Goal: Transaction & Acquisition: Purchase product/service

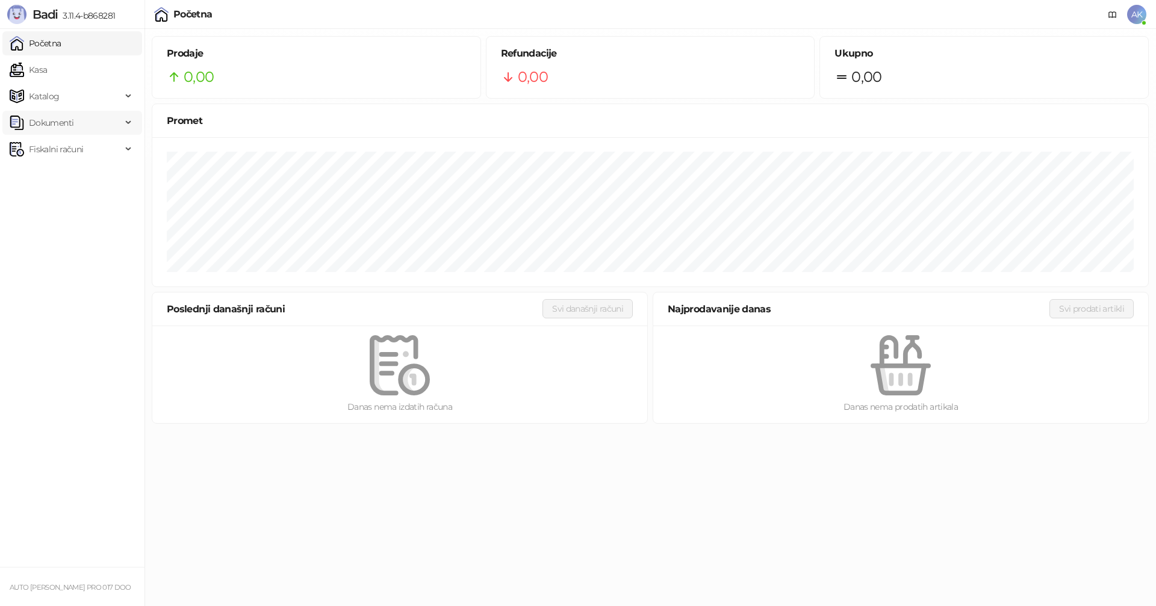
click at [62, 119] on span "Dokumenti" at bounding box center [51, 123] width 45 height 24
click at [64, 149] on link "Ulazni dokumenti" at bounding box center [58, 149] width 88 height 24
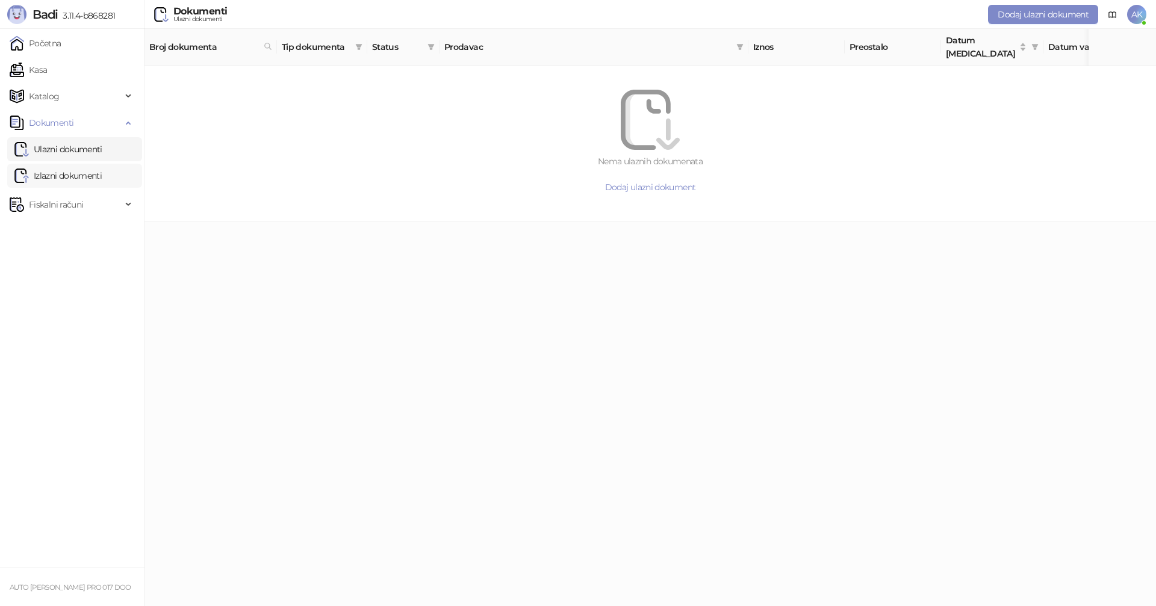
click at [60, 178] on link "Izlazni dokumenti" at bounding box center [57, 176] width 87 height 24
click at [47, 69] on link "Kasa" at bounding box center [28, 70] width 37 height 24
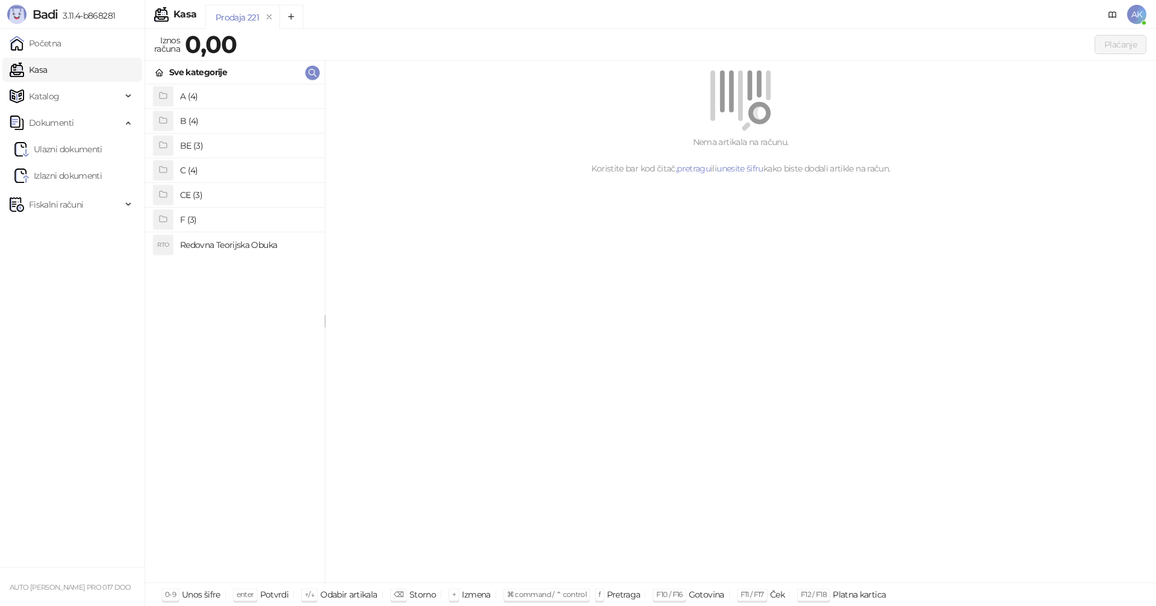
click at [204, 122] on h4 "B (4)" at bounding box center [247, 120] width 135 height 19
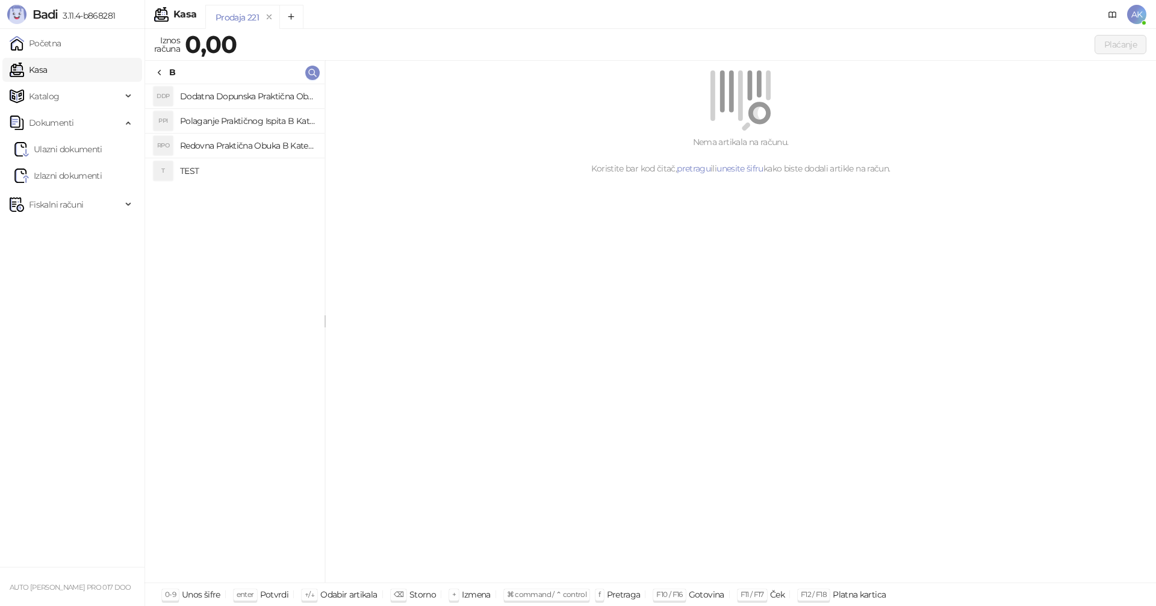
click at [246, 147] on h4 "Redovna Praktična Obuka B Kategorije" at bounding box center [247, 145] width 135 height 19
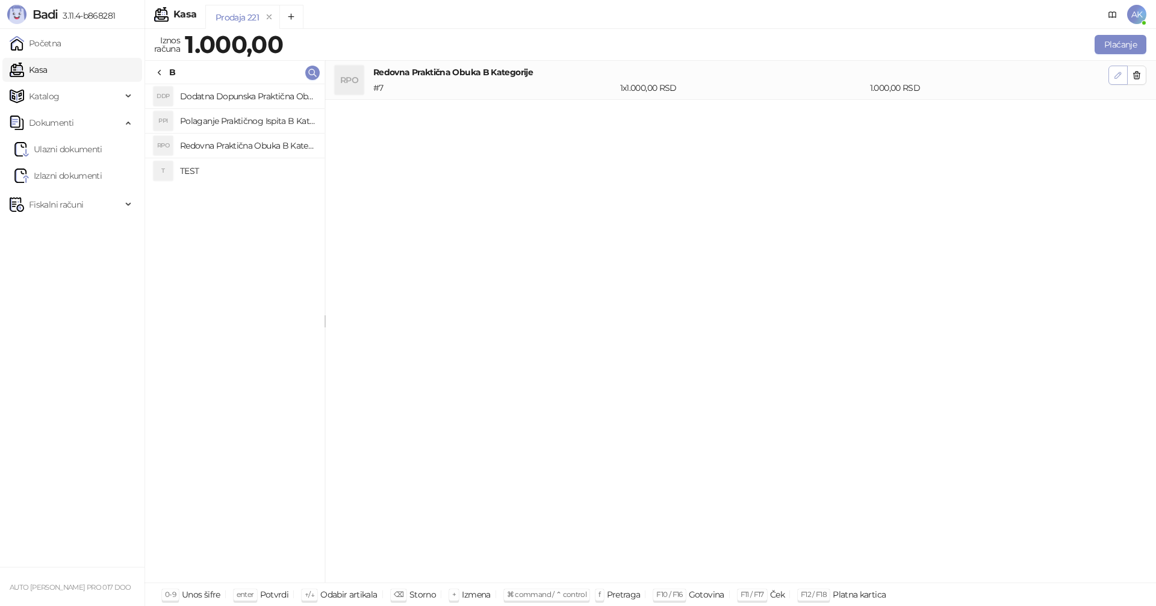
click at [1117, 75] on icon "button" at bounding box center [1118, 75] width 6 height 6
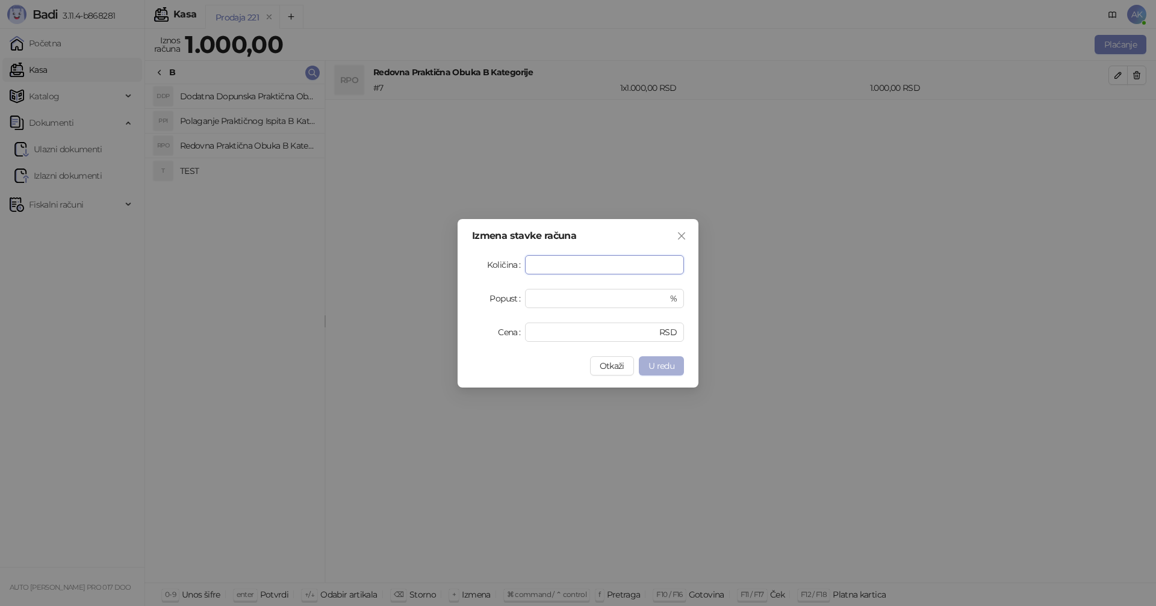
type input "**"
click at [659, 362] on span "U redu" at bounding box center [661, 366] width 26 height 11
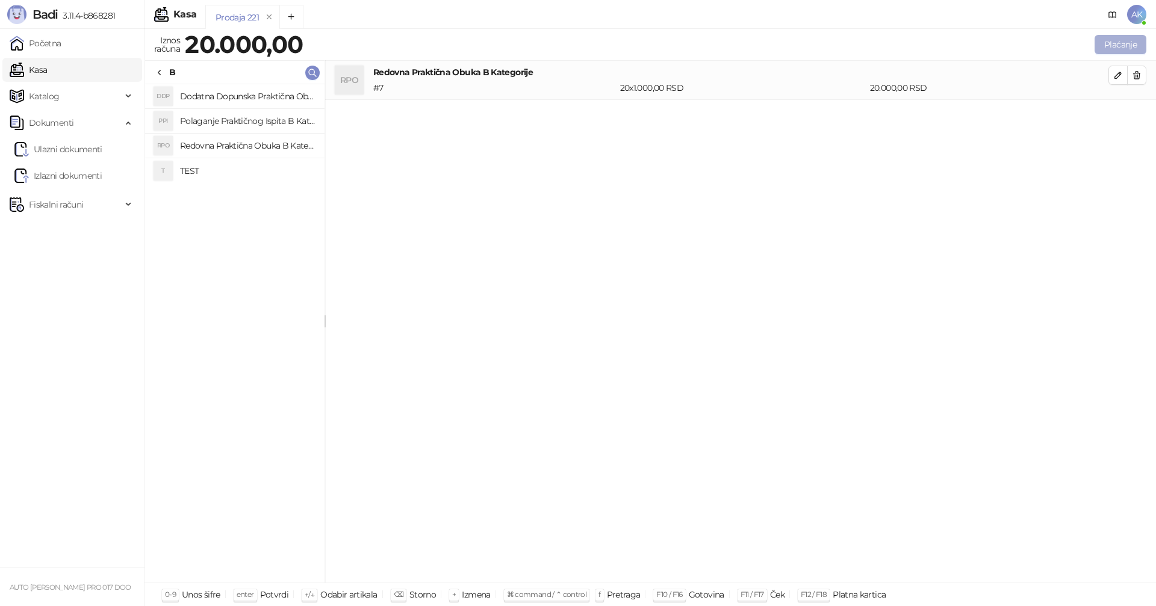
click at [1131, 41] on button "Plaćanje" at bounding box center [1120, 44] width 52 height 19
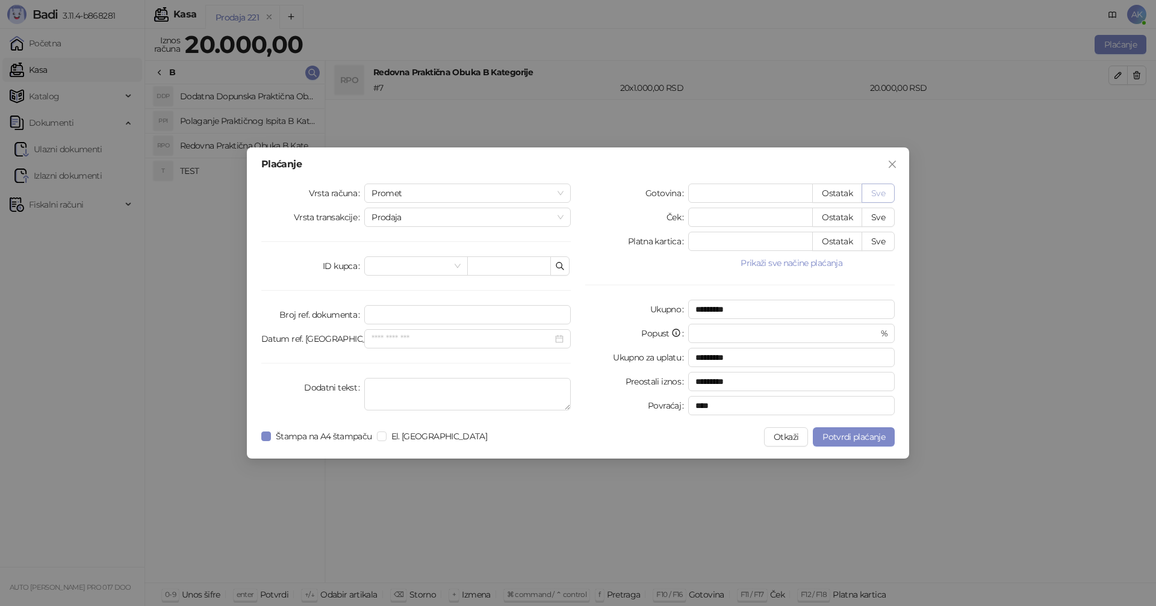
click at [889, 191] on button "Sve" at bounding box center [877, 193] width 33 height 19
type input "*****"
type input "****"
click at [854, 440] on span "Potvrdi plaćanje" at bounding box center [853, 437] width 63 height 11
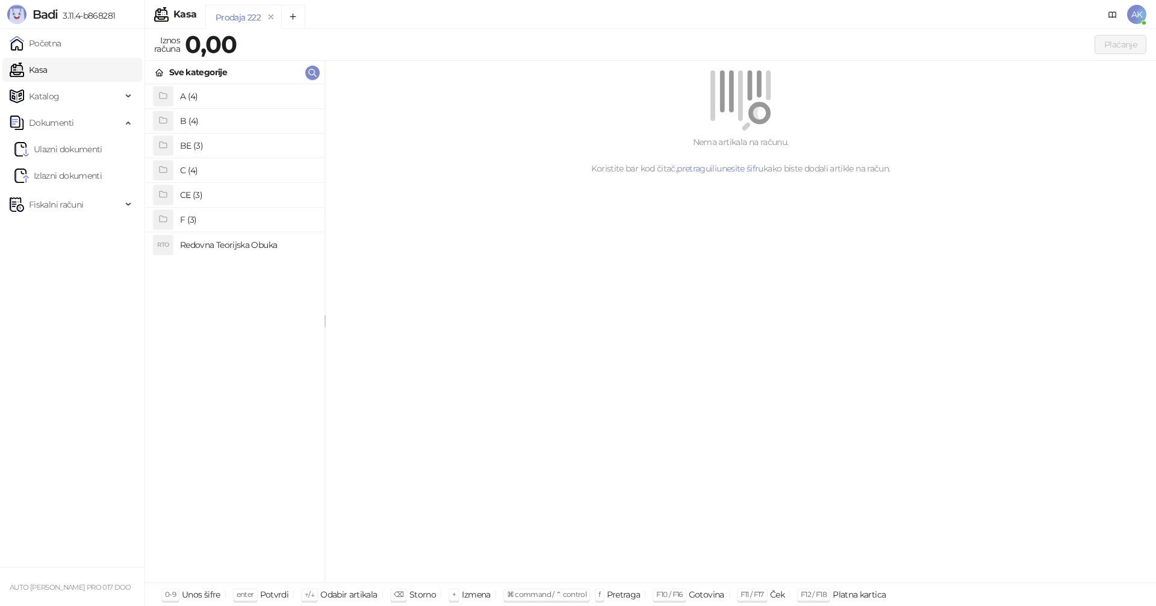
click at [47, 69] on link "Kasa" at bounding box center [28, 70] width 37 height 24
click at [202, 144] on h4 "BE (3)" at bounding box center [247, 145] width 135 height 19
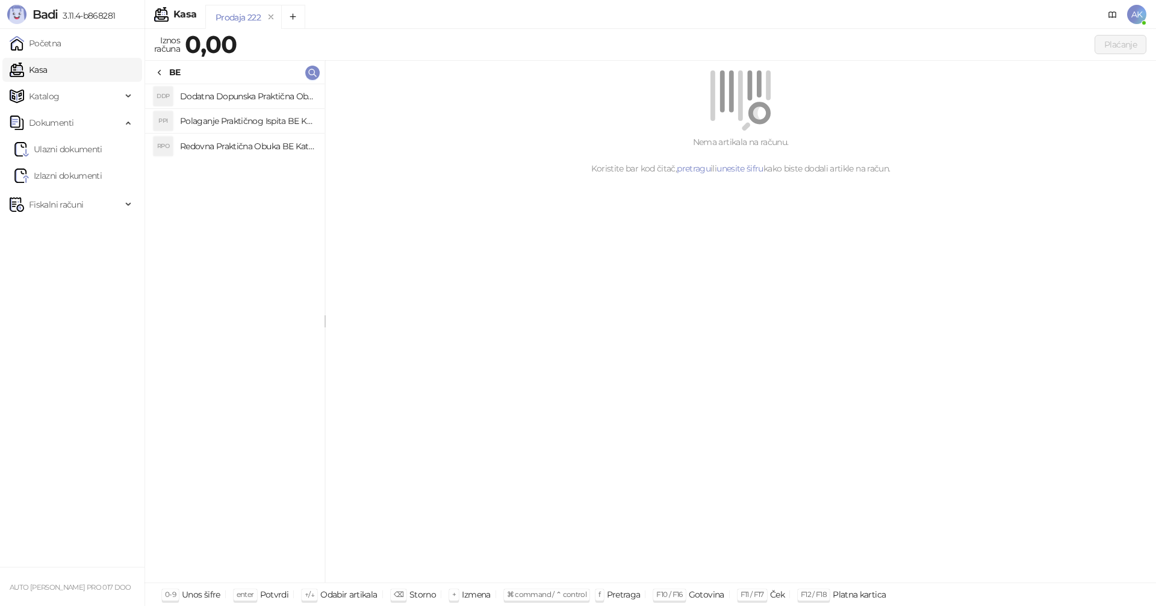
click at [241, 149] on h4 "Redovna Praktična Obuka BE Kategorije" at bounding box center [247, 146] width 135 height 19
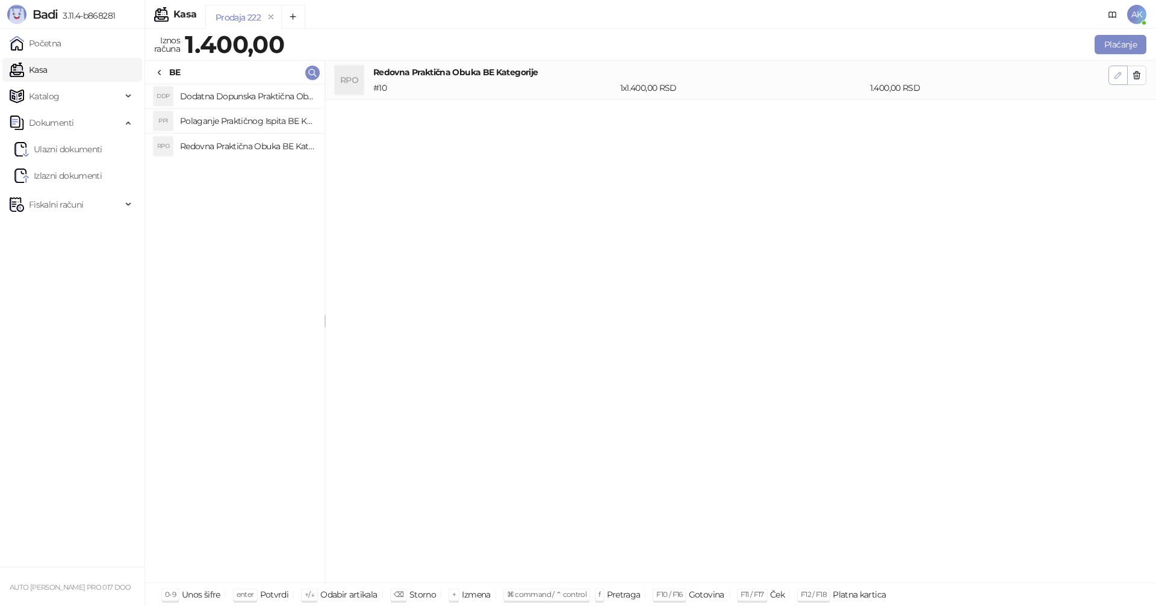
click at [1116, 72] on icon "button" at bounding box center [1118, 75] width 10 height 10
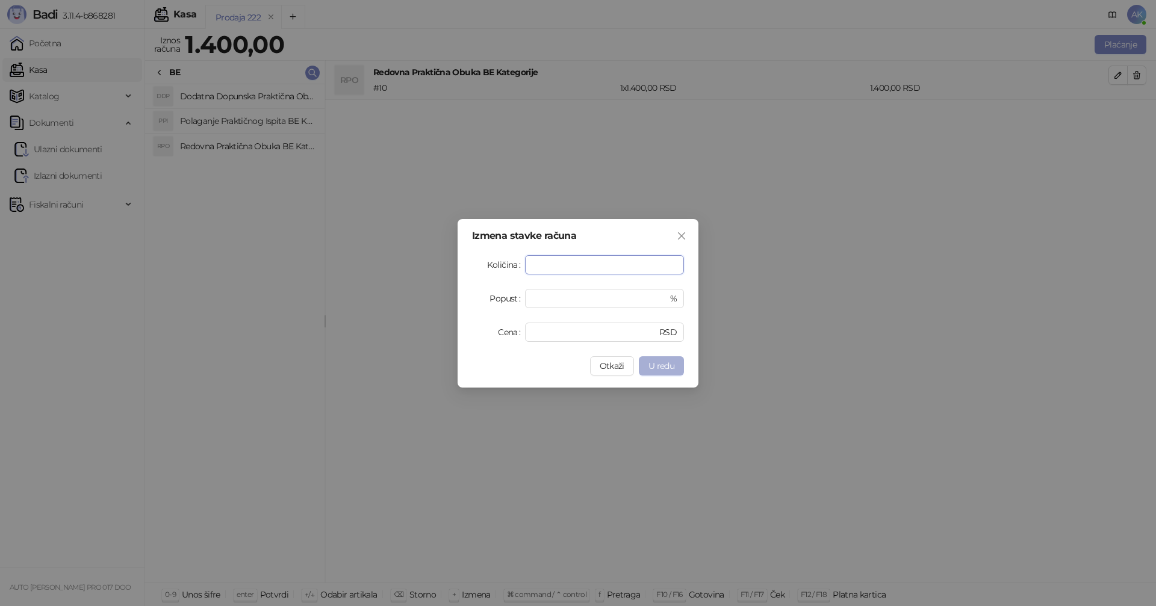
type input "*"
click at [654, 367] on span "U redu" at bounding box center [661, 366] width 26 height 11
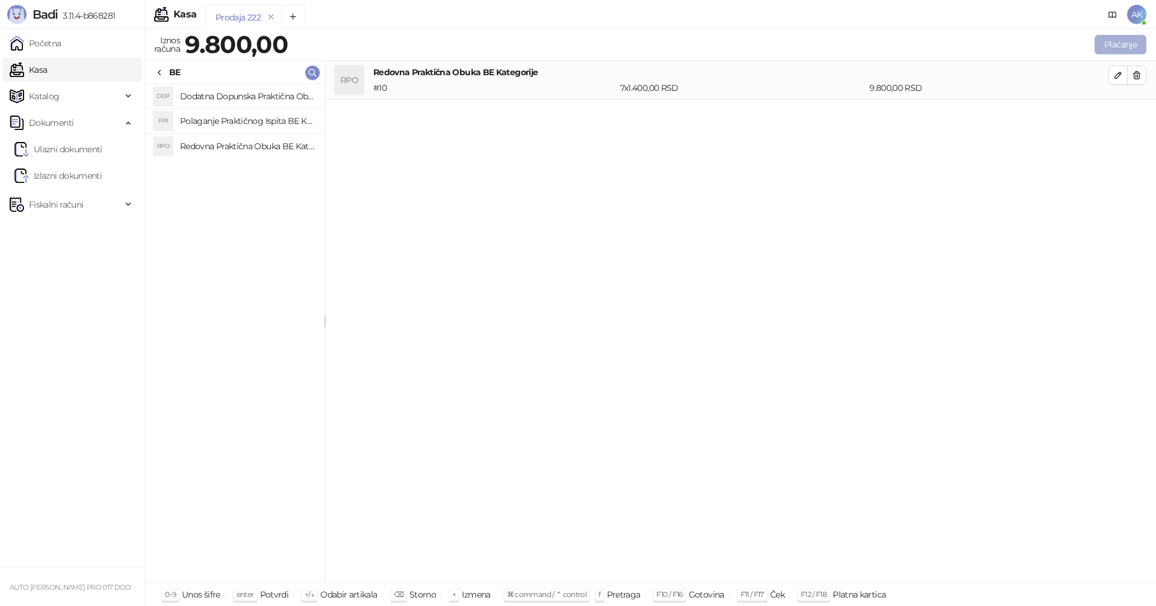
click at [1120, 45] on button "Plaćanje" at bounding box center [1120, 44] width 52 height 19
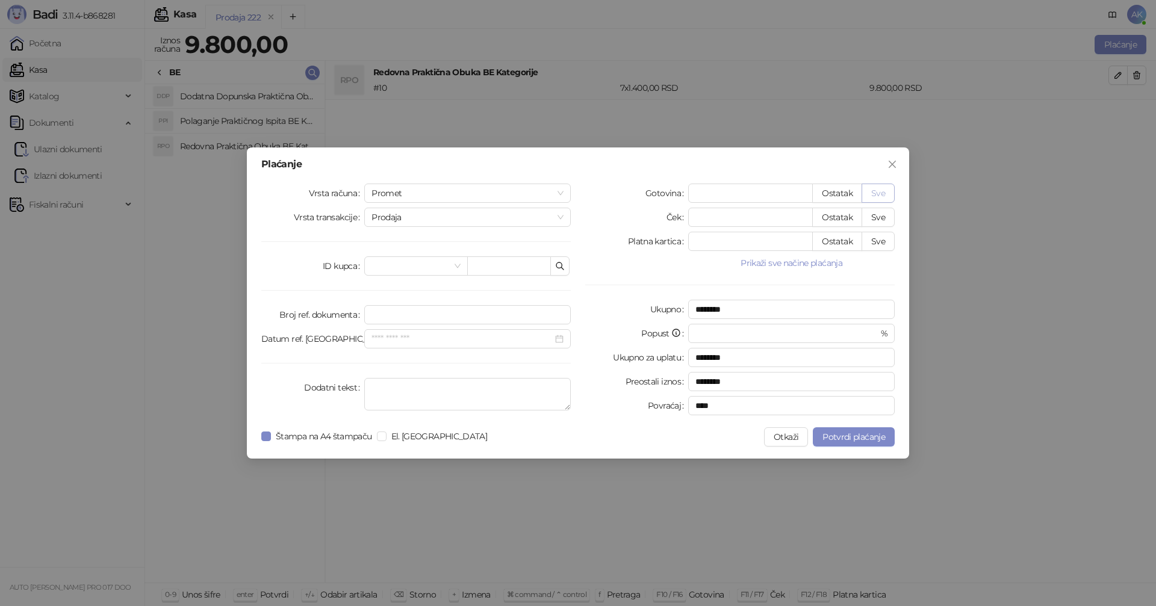
click at [875, 194] on button "Sve" at bounding box center [877, 193] width 33 height 19
type input "****"
click at [850, 436] on span "Potvrdi plaćanje" at bounding box center [853, 437] width 63 height 11
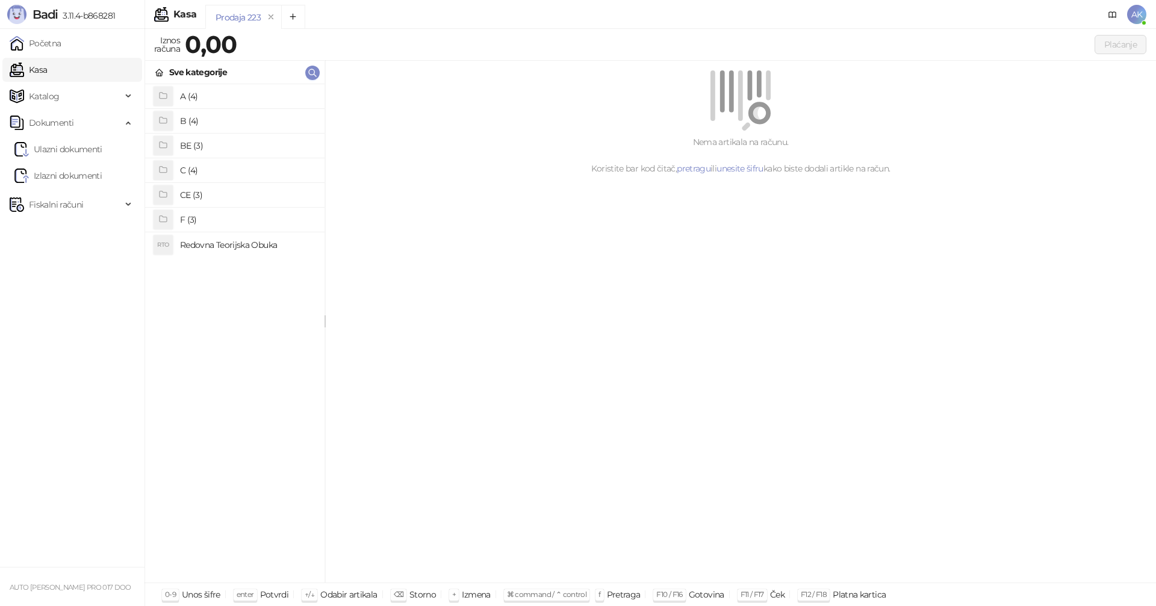
click at [212, 96] on h4 "A (4)" at bounding box center [247, 96] width 135 height 19
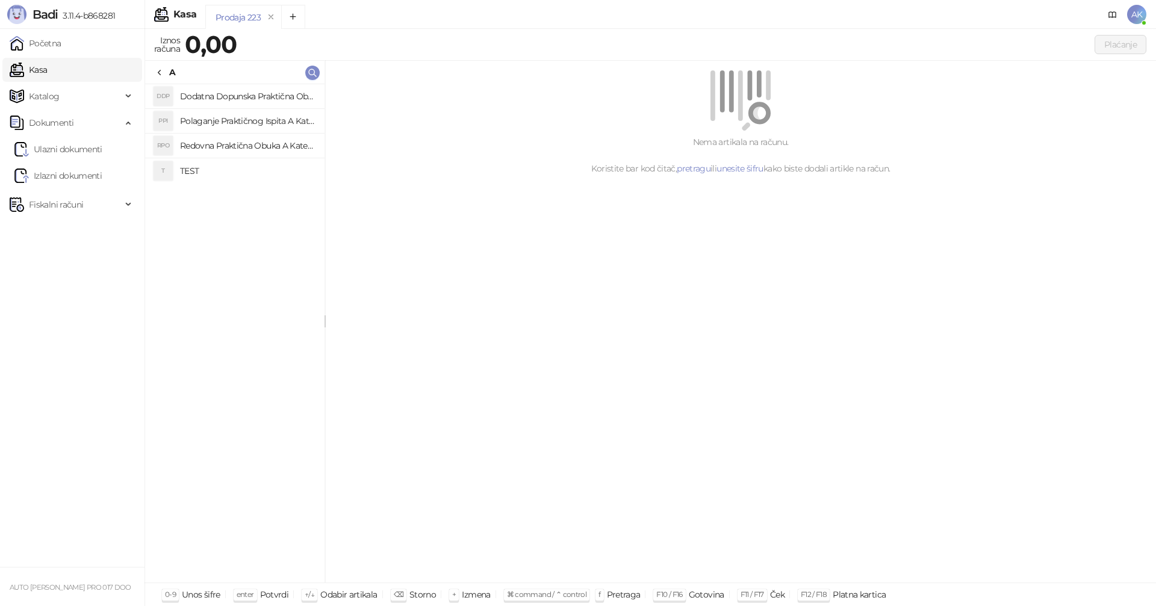
click at [238, 122] on h4 "Polaganje Praktičnog Ispita A Kategorije" at bounding box center [247, 120] width 135 height 19
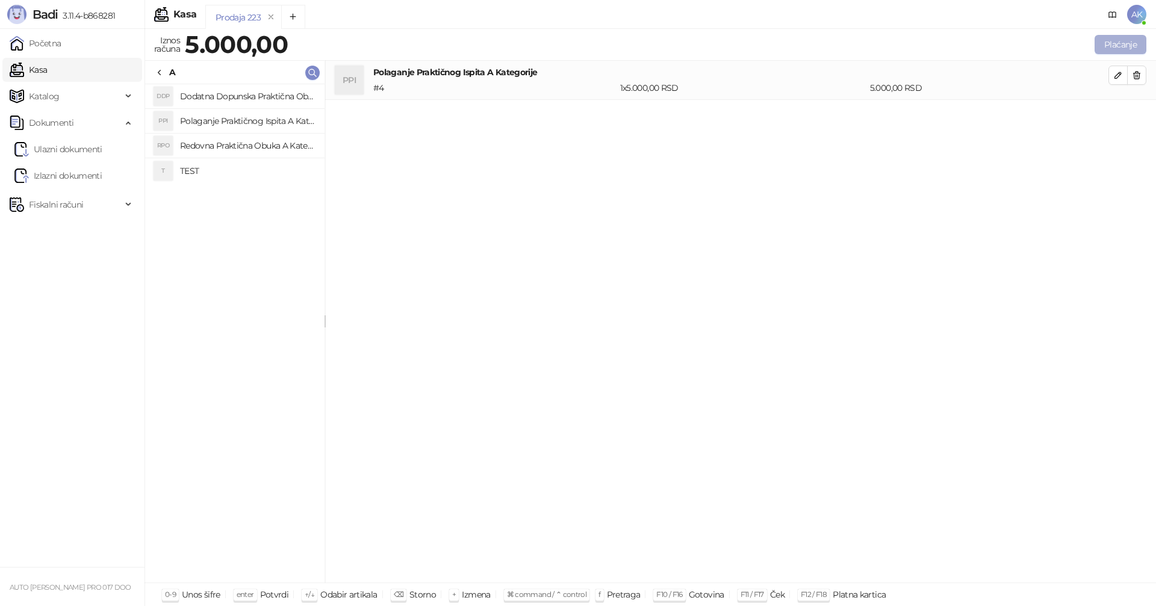
click at [1119, 43] on button "Plaćanje" at bounding box center [1120, 44] width 52 height 19
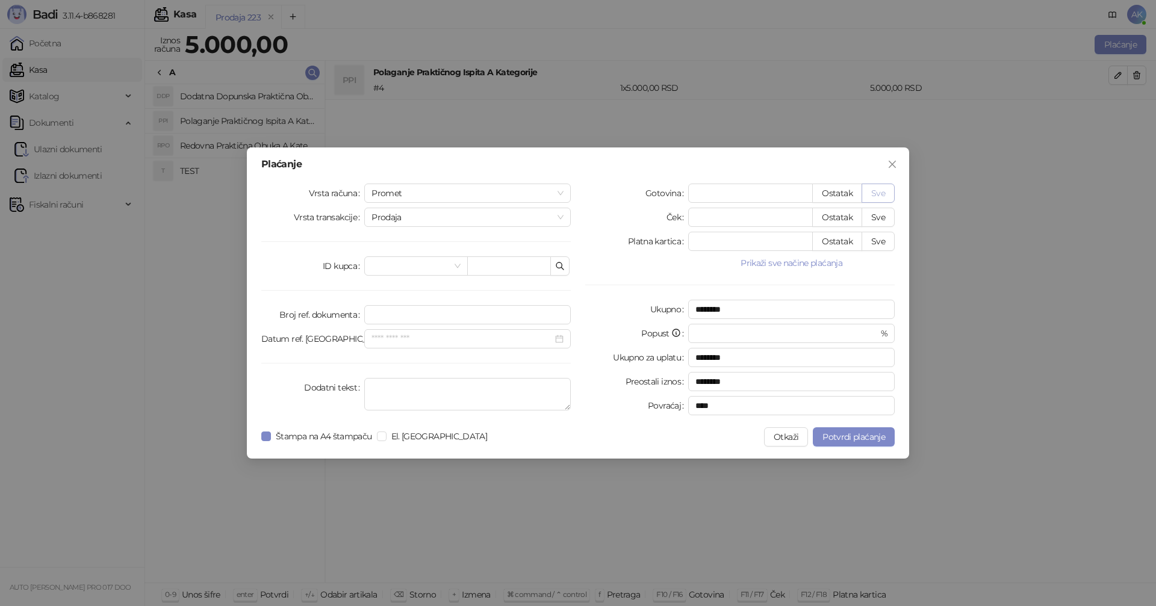
click at [879, 190] on button "Sve" at bounding box center [877, 193] width 33 height 19
type input "****"
click at [856, 436] on span "Potvrdi plaćanje" at bounding box center [853, 437] width 63 height 11
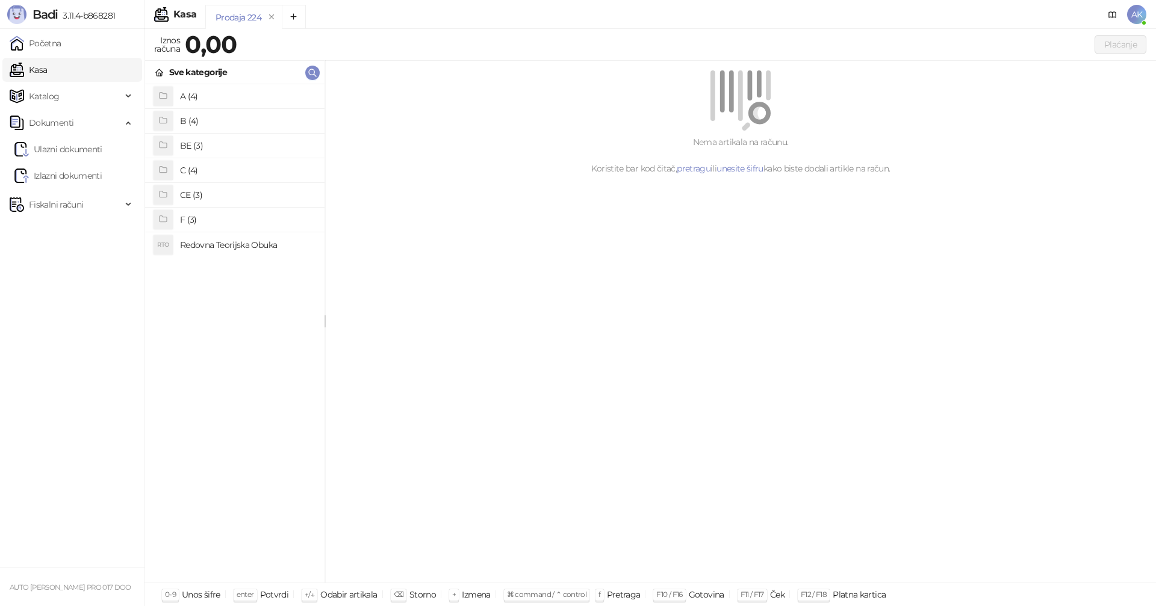
click at [195, 123] on h4 "B (4)" at bounding box center [247, 120] width 135 height 19
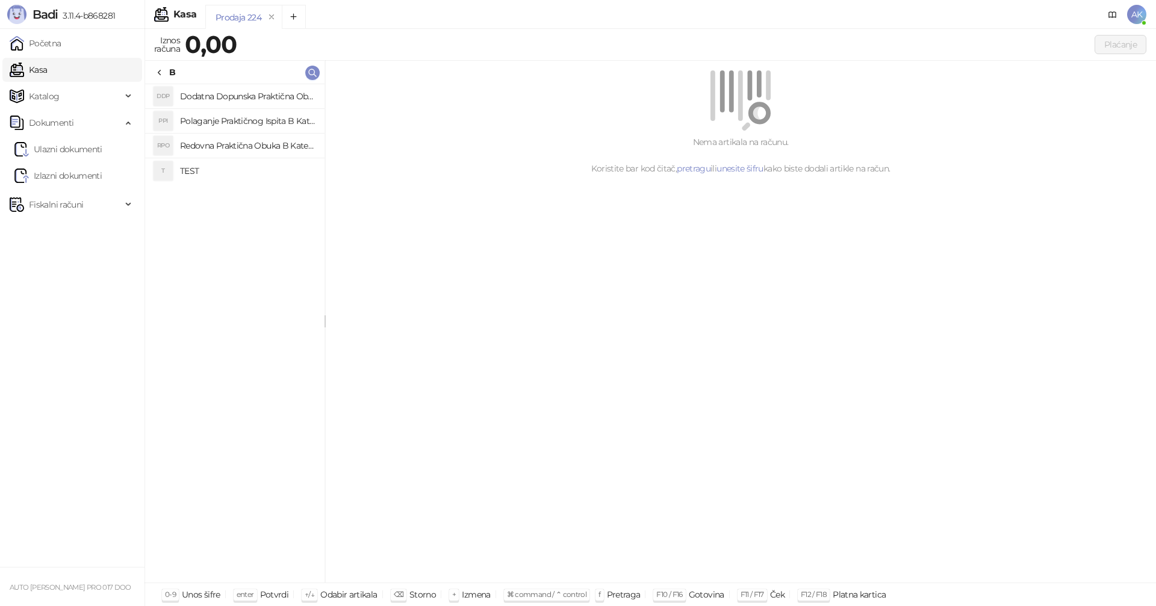
click at [234, 123] on h4 "Polaganje Praktičnog Ispita B Kategorije" at bounding box center [247, 120] width 135 height 19
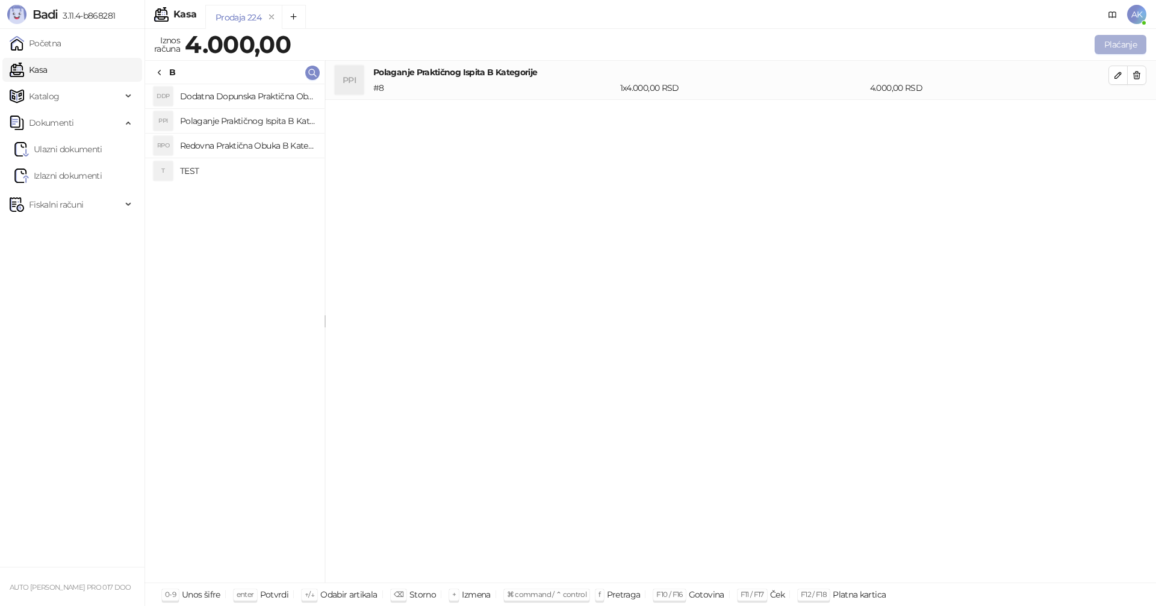
click at [1117, 46] on button "Plaćanje" at bounding box center [1120, 44] width 52 height 19
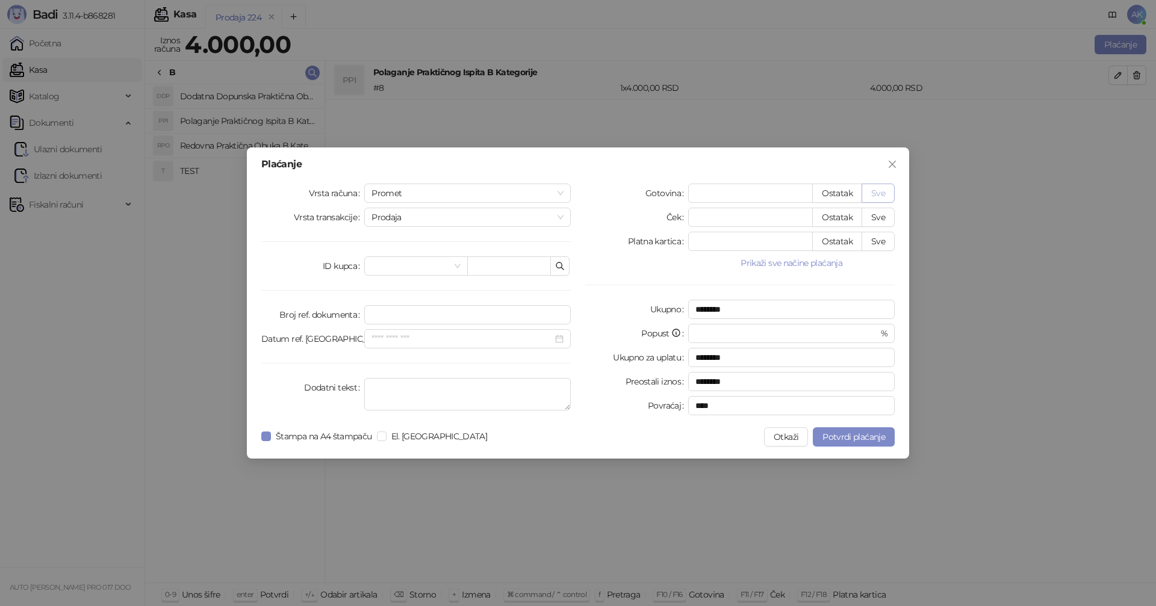
click at [882, 190] on button "Sve" at bounding box center [877, 193] width 33 height 19
type input "****"
click at [856, 441] on span "Potvrdi plaćanje" at bounding box center [853, 437] width 63 height 11
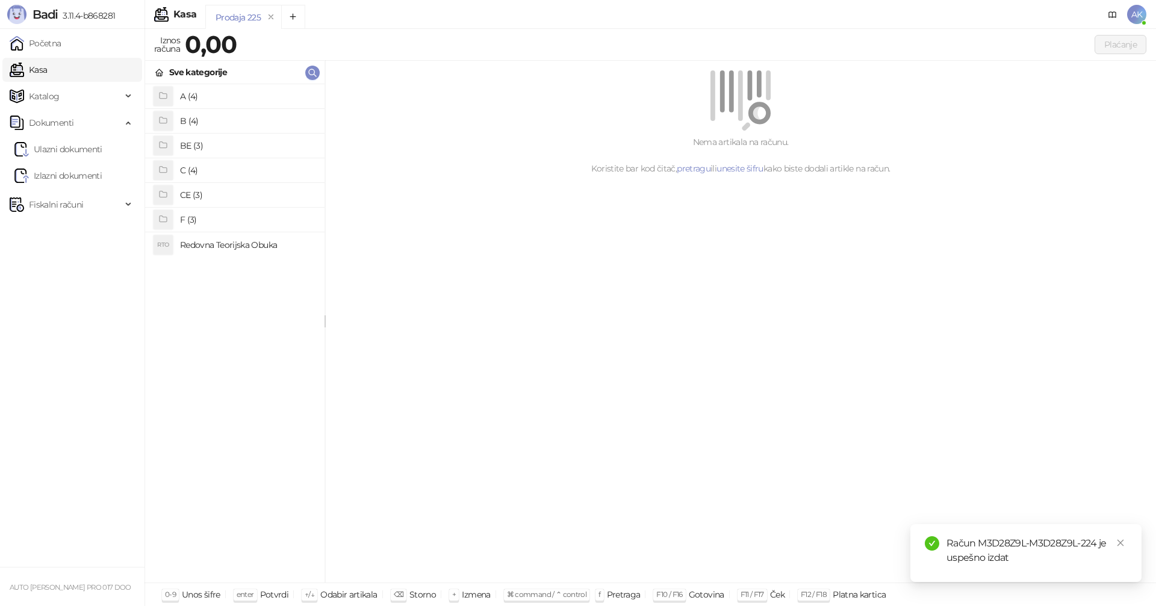
click at [204, 123] on h4 "B (4)" at bounding box center [247, 120] width 135 height 19
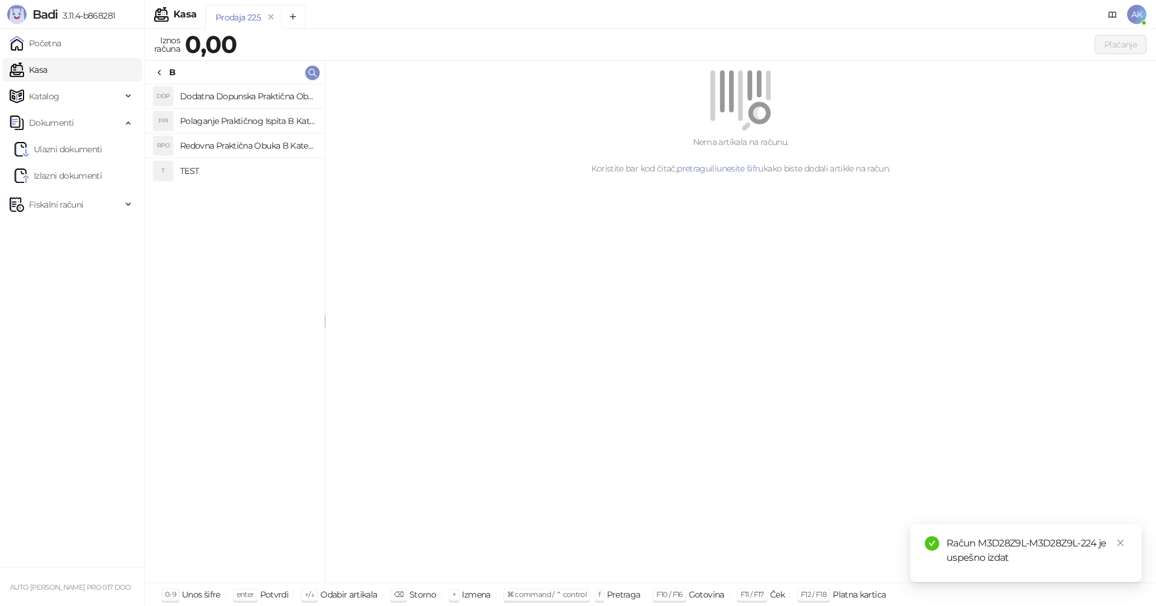
click at [253, 122] on h4 "Polaganje Praktičnog Ispita B Kategorije" at bounding box center [247, 120] width 135 height 19
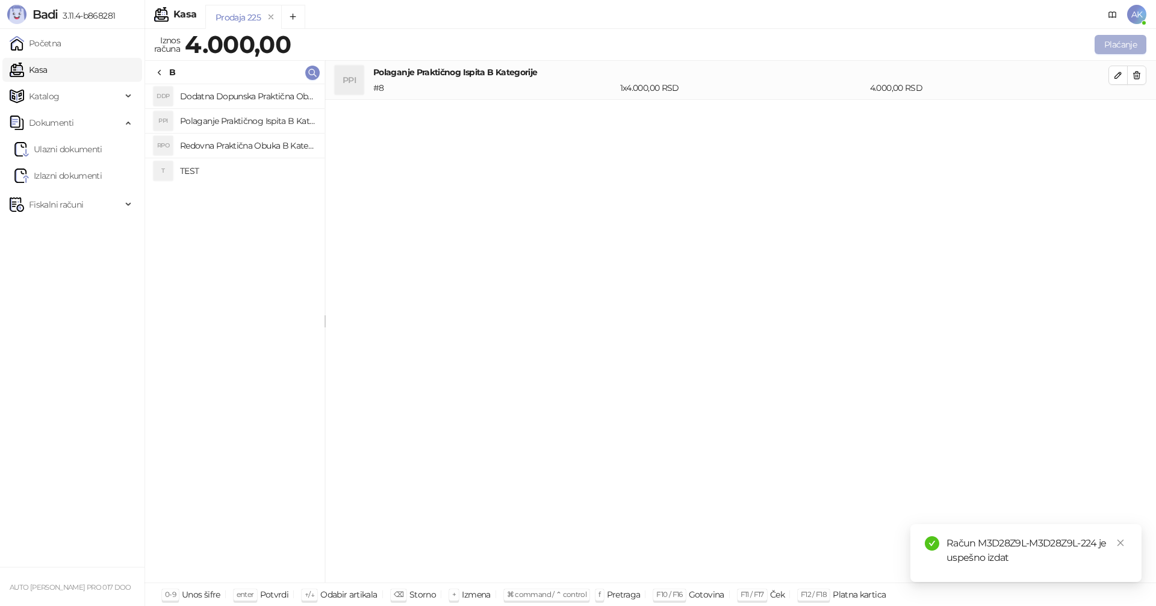
click at [1117, 49] on button "Plaćanje" at bounding box center [1120, 44] width 52 height 19
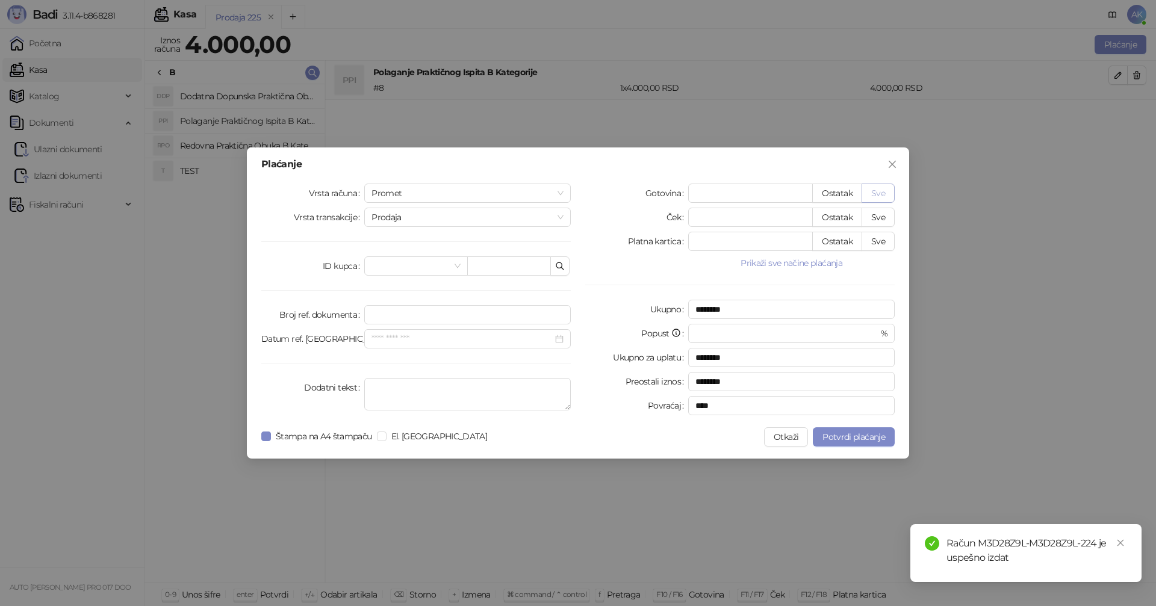
click at [881, 192] on button "Sve" at bounding box center [877, 193] width 33 height 19
type input "****"
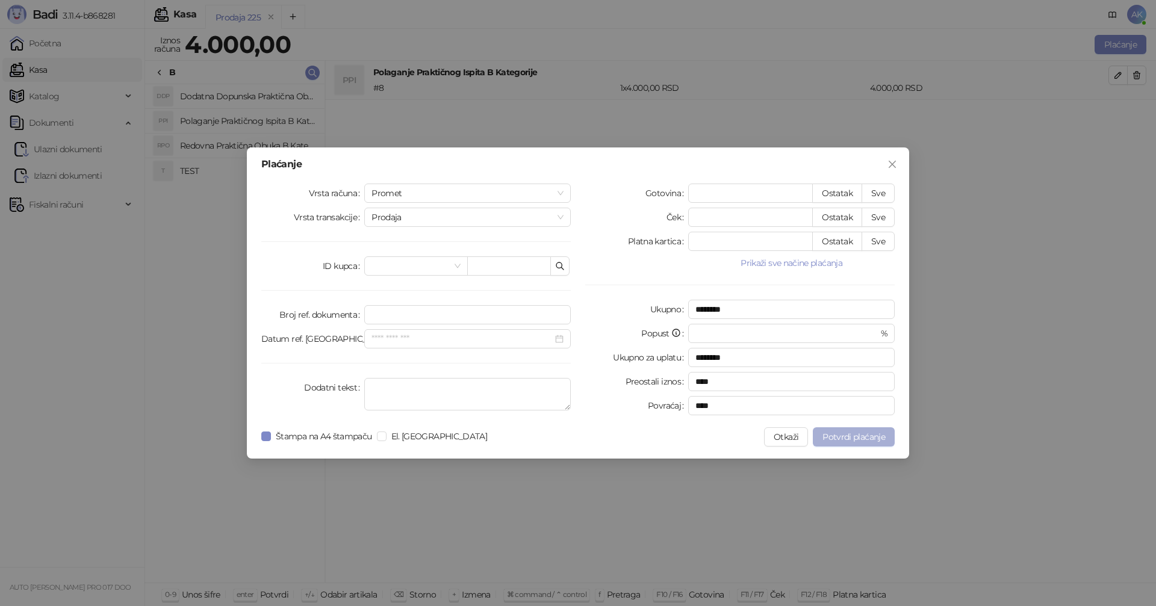
click at [864, 436] on span "Potvrdi plaćanje" at bounding box center [853, 437] width 63 height 11
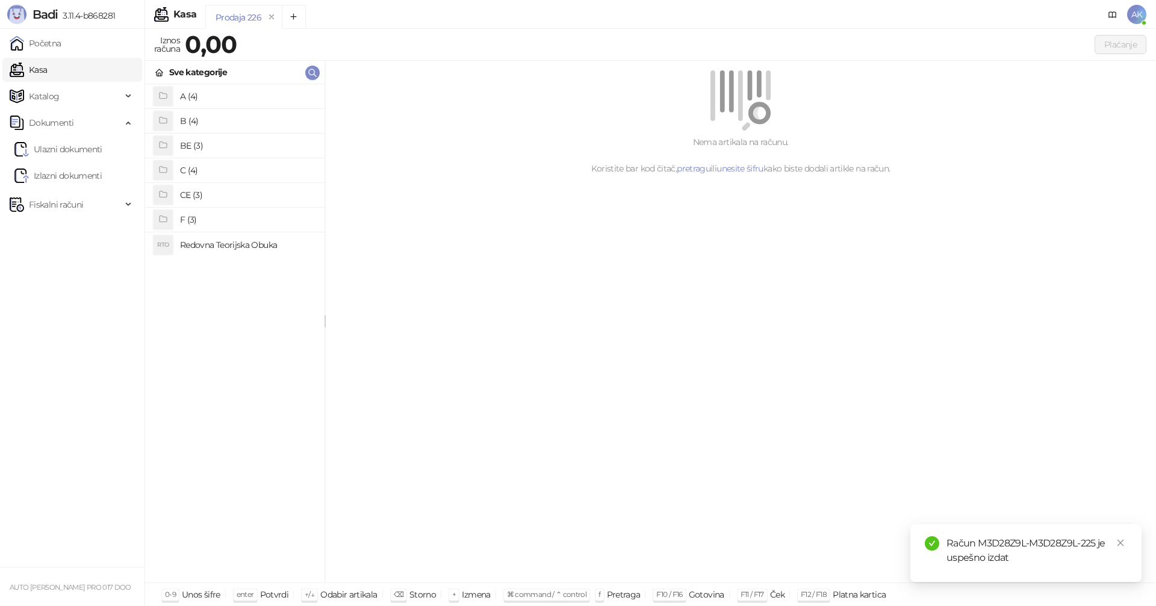
click at [199, 123] on h4 "B (4)" at bounding box center [247, 120] width 135 height 19
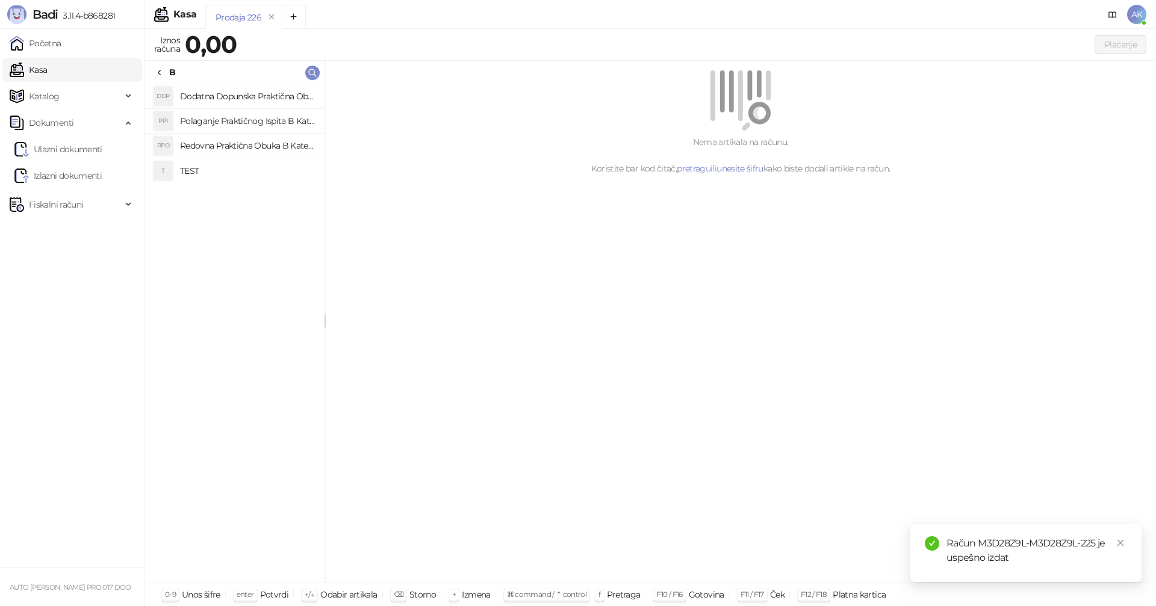
click at [237, 123] on h4 "Polaganje Praktičnog Ispita B Kategorije" at bounding box center [247, 120] width 135 height 19
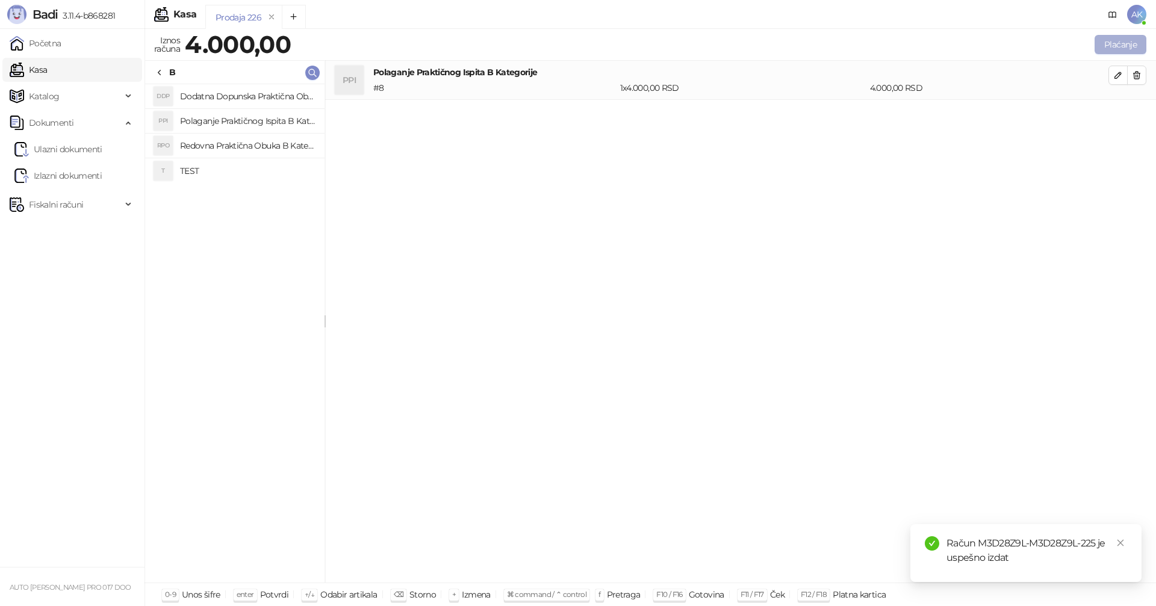
click at [1114, 44] on button "Plaćanje" at bounding box center [1120, 44] width 52 height 19
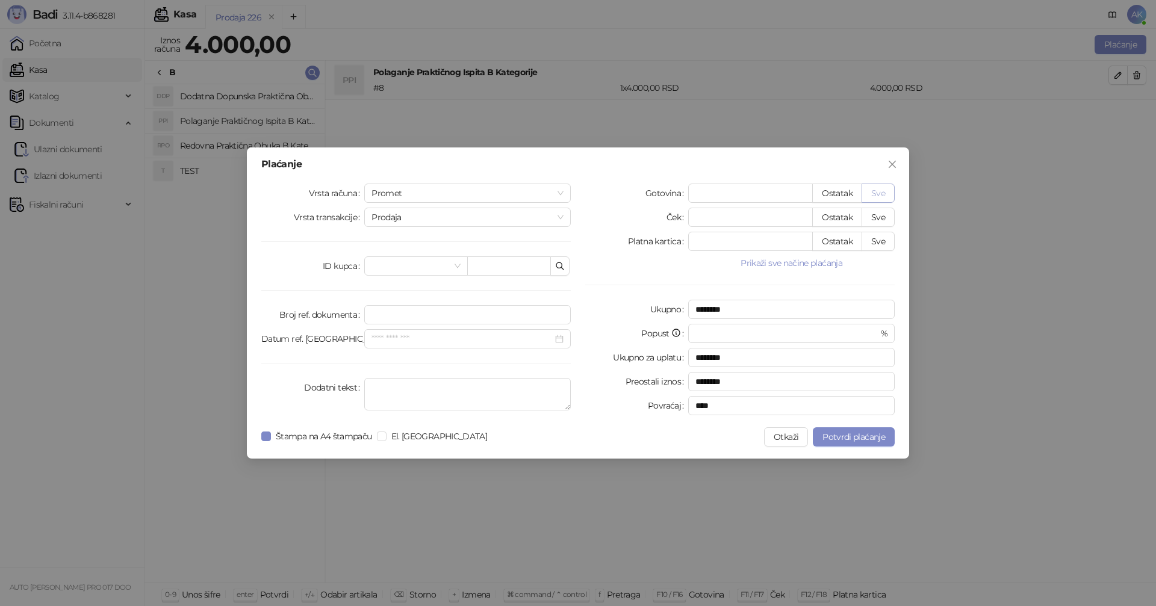
click at [879, 196] on button "Sve" at bounding box center [877, 193] width 33 height 19
type input "****"
click at [858, 438] on span "Potvrdi plaćanje" at bounding box center [853, 437] width 63 height 11
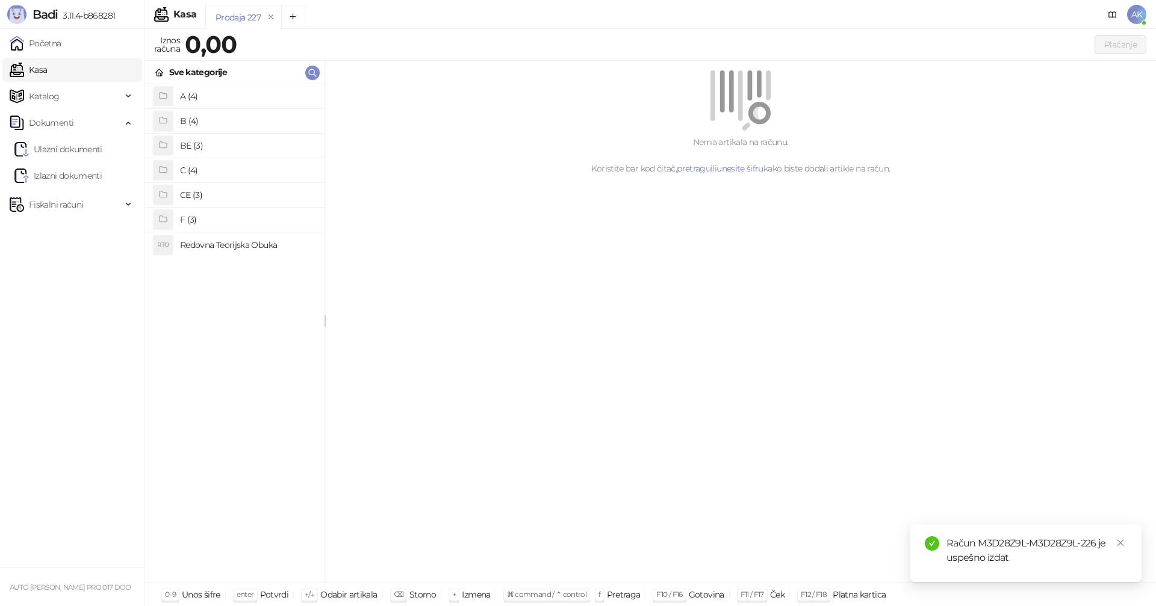
click at [198, 170] on h4 "C (4)" at bounding box center [247, 170] width 135 height 19
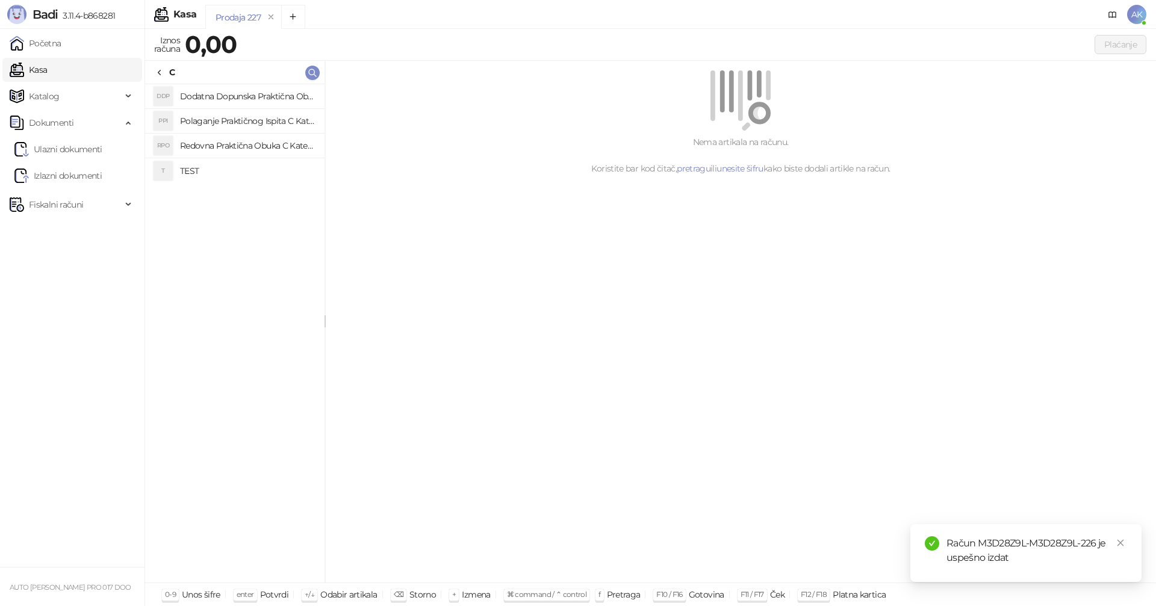
click at [240, 124] on h4 "Polaganje Praktičnog Ispita C Kategorije" at bounding box center [247, 120] width 135 height 19
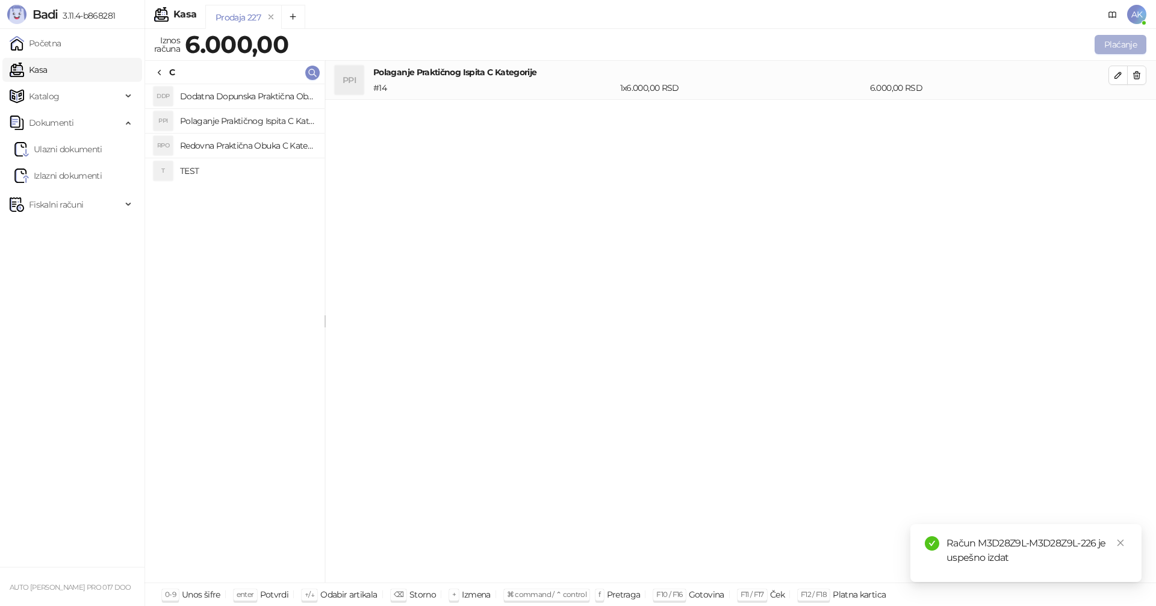
click at [1118, 48] on button "Plaćanje" at bounding box center [1120, 44] width 52 height 19
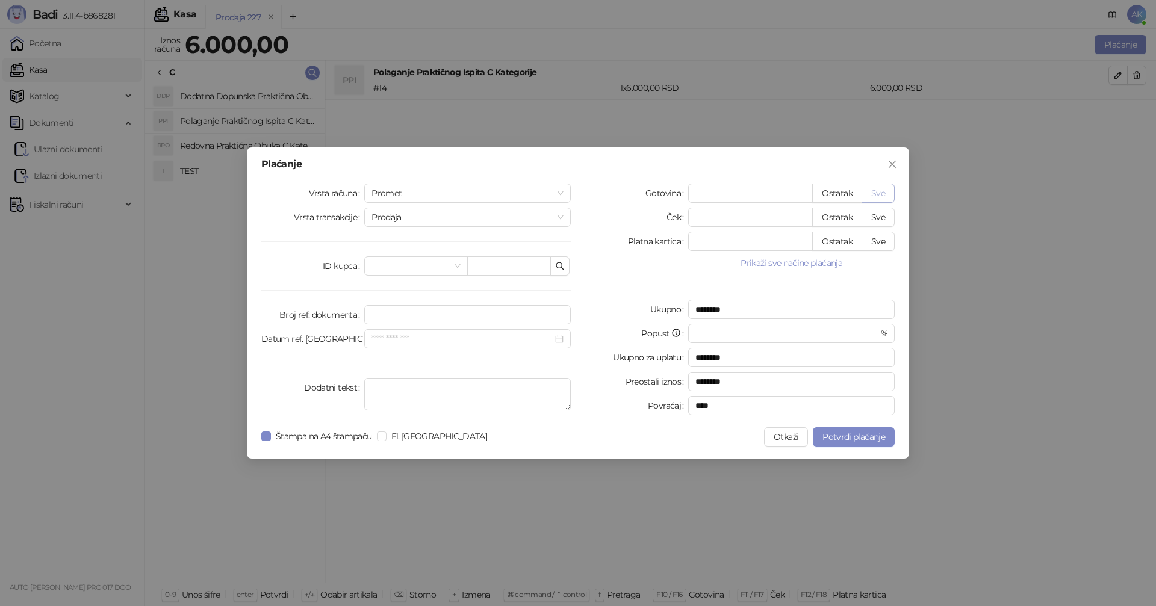
click at [881, 191] on button "Sve" at bounding box center [877, 193] width 33 height 19
type input "****"
click at [855, 439] on span "Potvrdi plaćanje" at bounding box center [853, 437] width 63 height 11
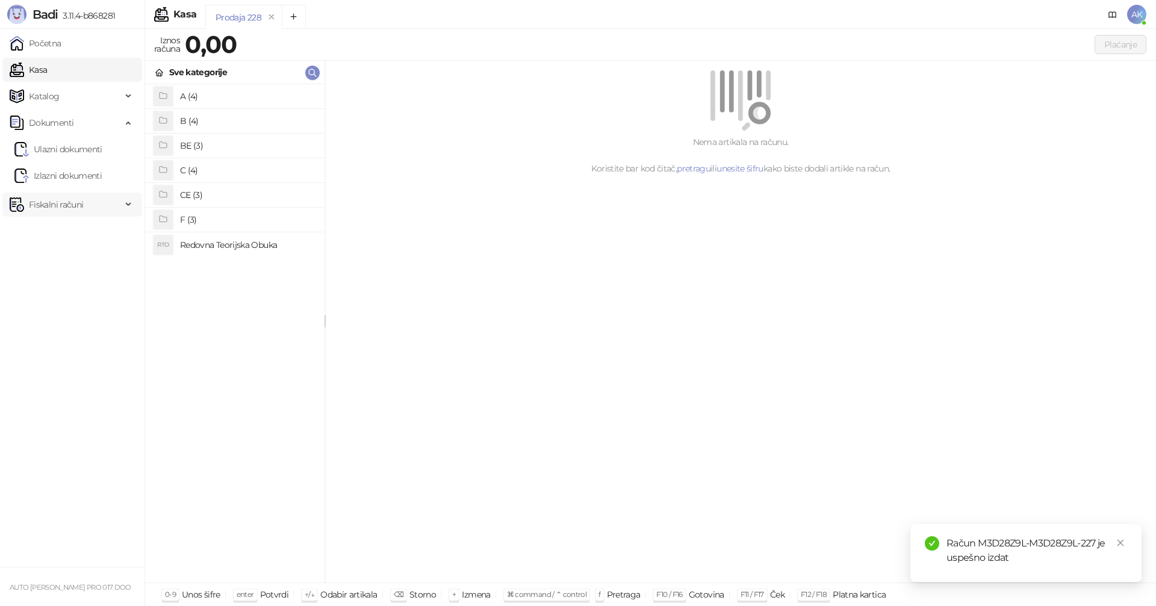
click at [46, 197] on span "Fiskalni računi" at bounding box center [56, 205] width 54 height 24
click at [58, 235] on link "Izdati računi" at bounding box center [47, 231] width 66 height 24
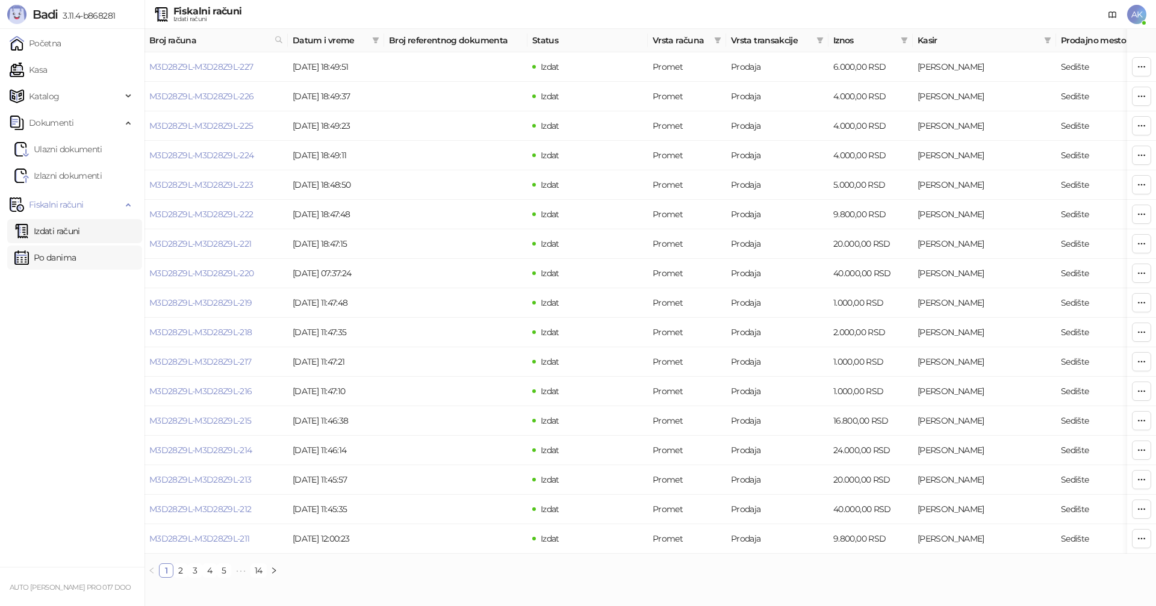
click at [53, 258] on link "Po danima" at bounding box center [44, 258] width 61 height 24
